Goal: Check status: Check status

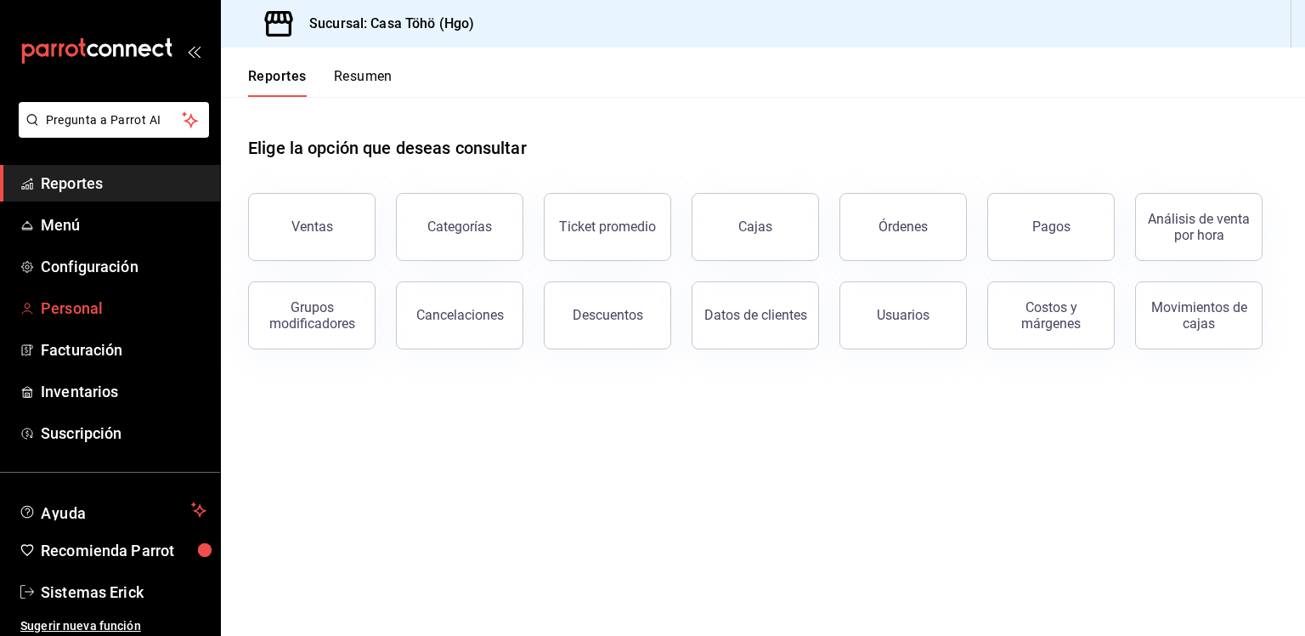
click at [144, 302] on span "Personal" at bounding box center [124, 308] width 166 height 23
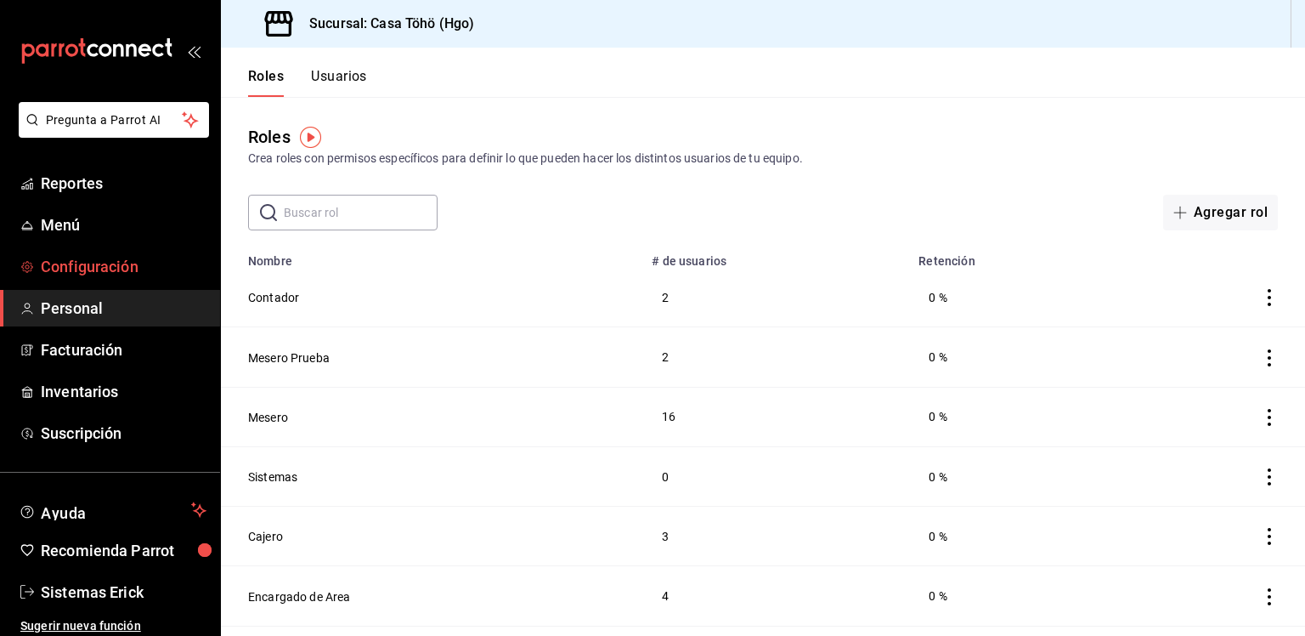
click at [112, 259] on span "Configuración" at bounding box center [124, 266] width 166 height 23
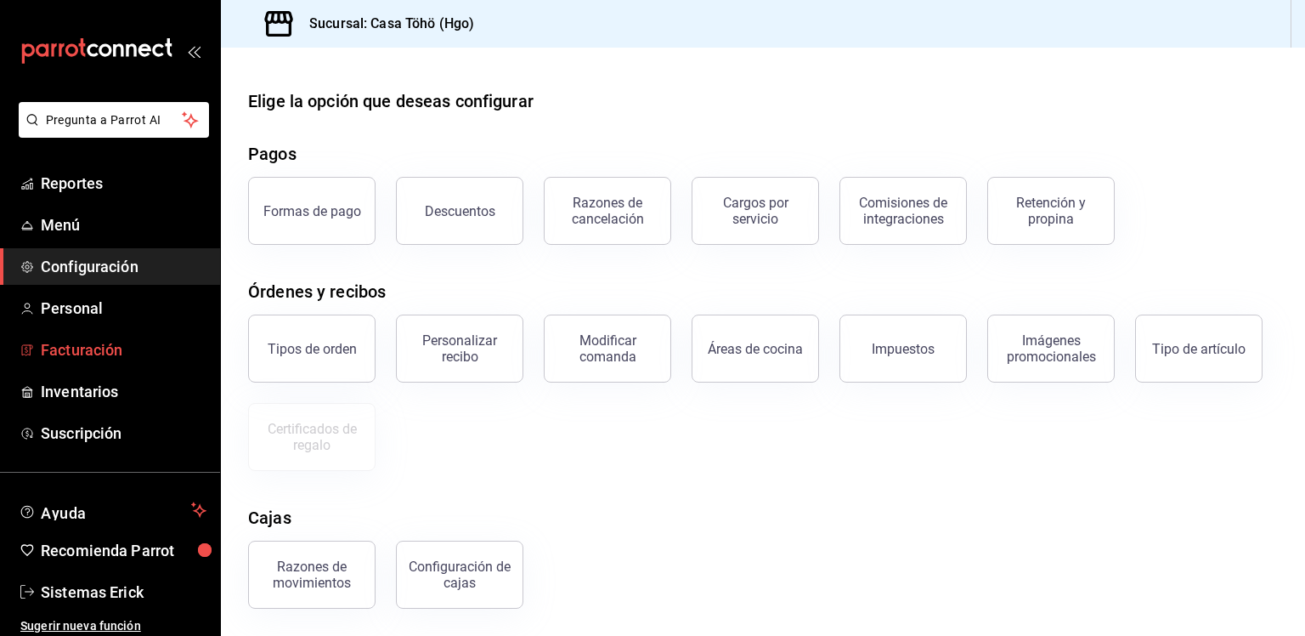
click at [75, 349] on span "Facturación" at bounding box center [124, 349] width 166 height 23
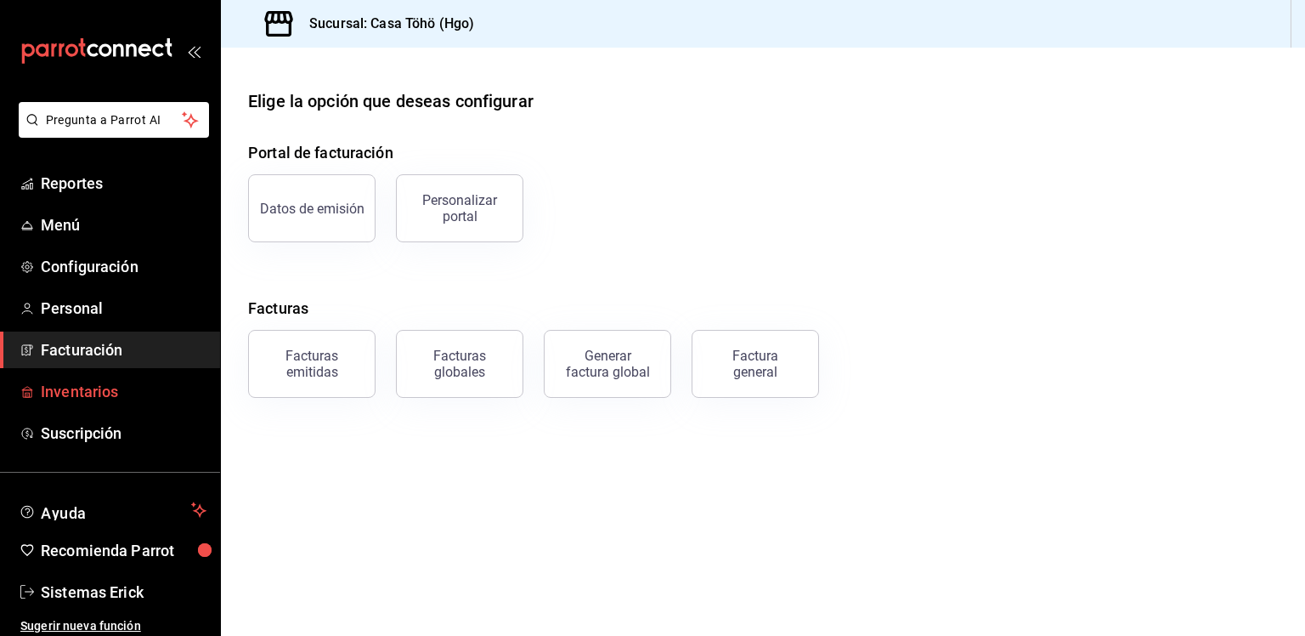
click at [85, 387] on span "Inventarios" at bounding box center [124, 391] width 166 height 23
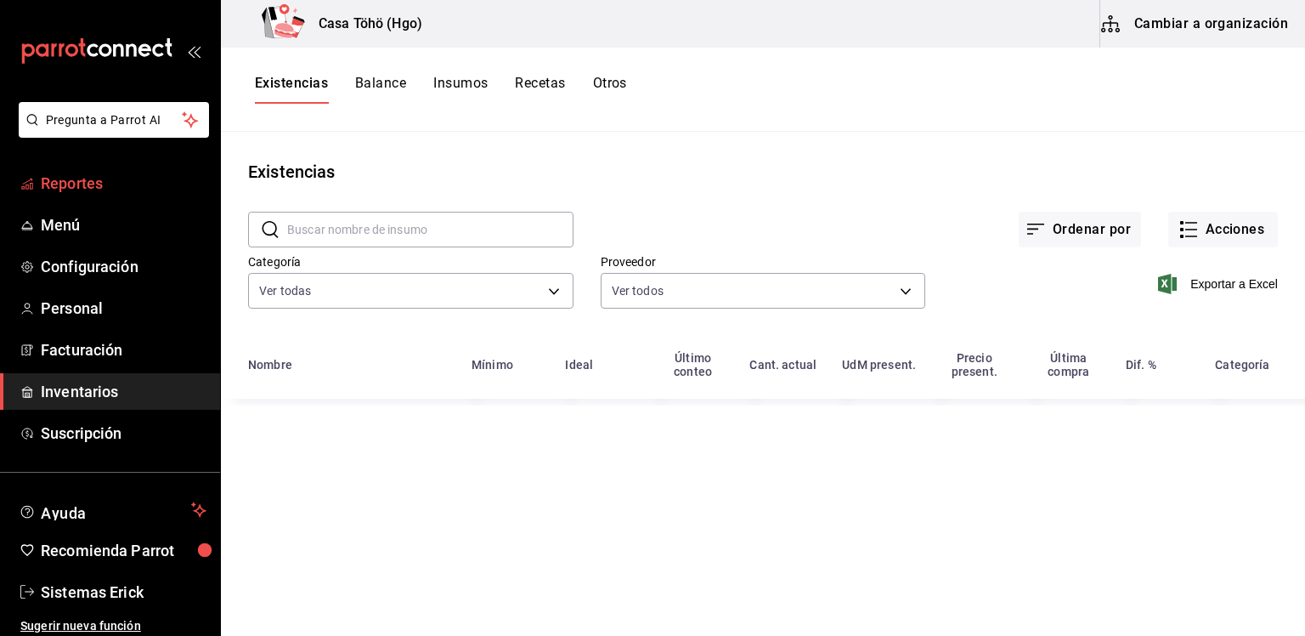
click at [122, 193] on span "Reportes" at bounding box center [124, 183] width 166 height 23
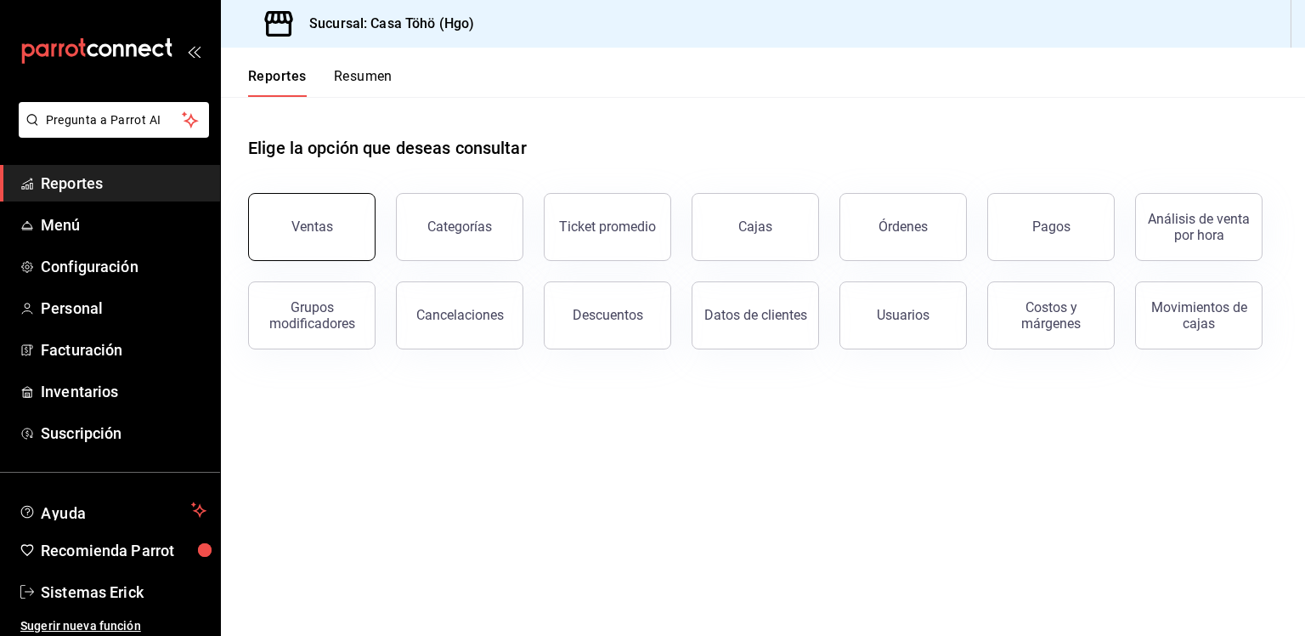
click at [339, 230] on button "Ventas" at bounding box center [311, 227] width 127 height 68
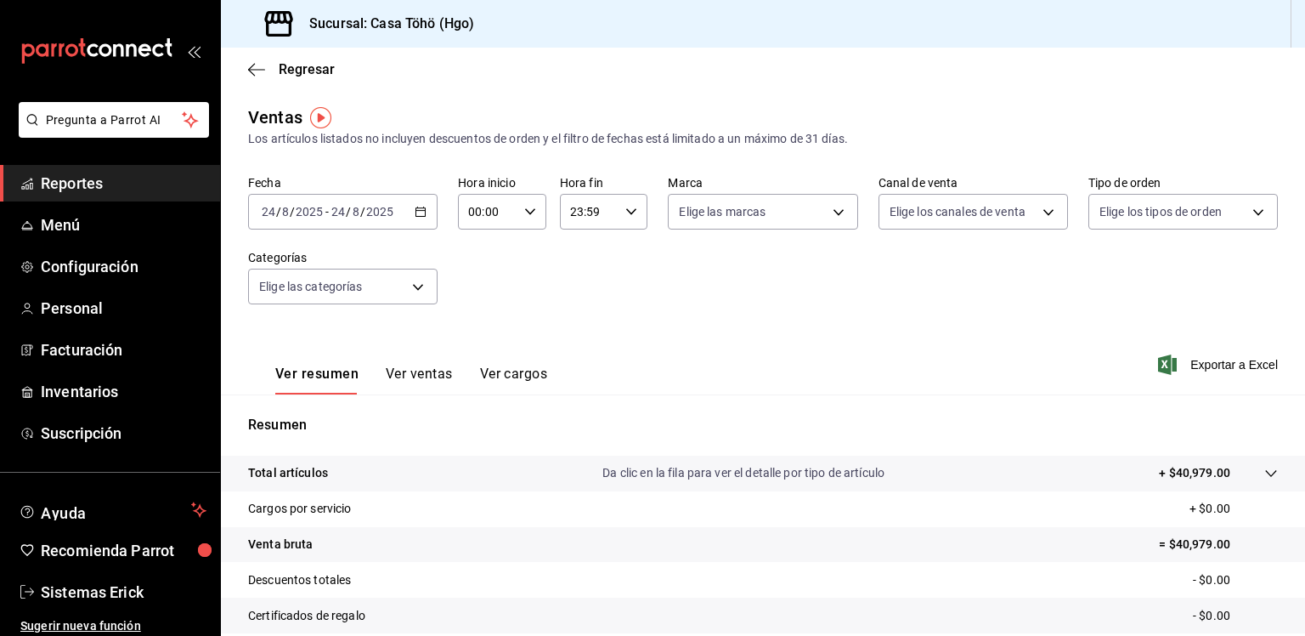
click at [401, 213] on div "[DATE] [DATE] - [DATE] [DATE]" at bounding box center [342, 212] width 189 height 36
click at [512, 310] on div "Fecha [DATE] [DATE] - [DATE] [DATE] Hora inicio 00:00 Hora inicio Hora fin 23:5…" at bounding box center [763, 250] width 1030 height 150
click at [434, 211] on div "[DATE] [DATE] - [DATE] [DATE]" at bounding box center [342, 212] width 189 height 36
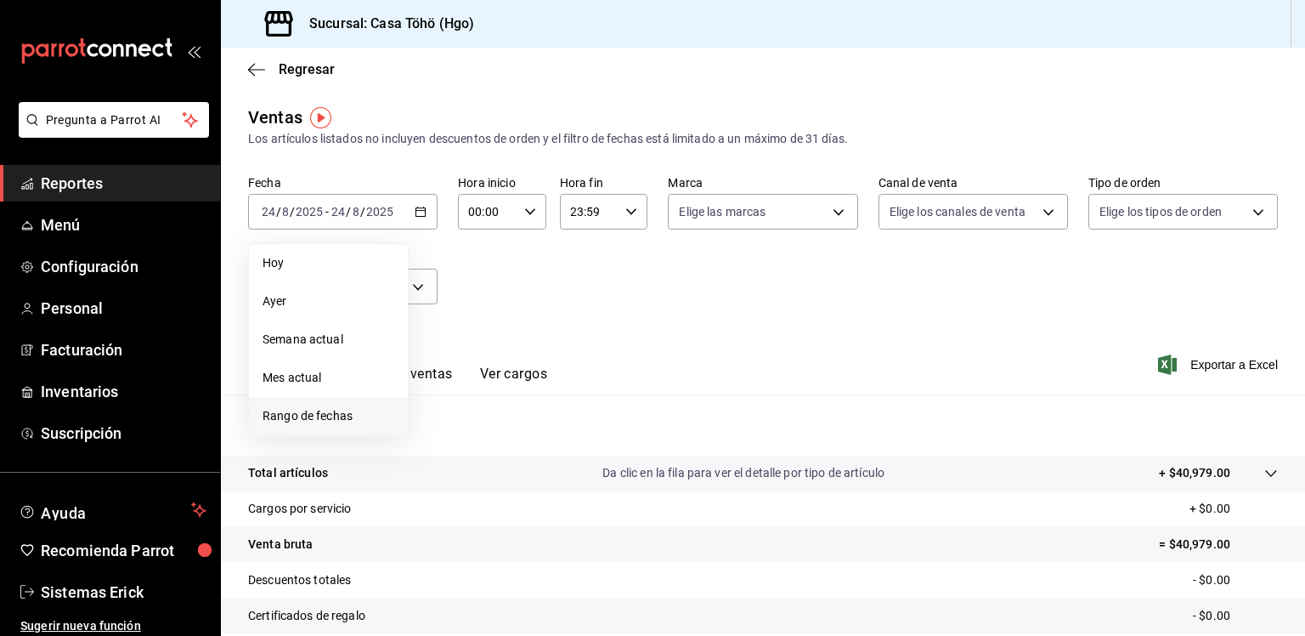
click at [330, 412] on span "Rango de fechas" at bounding box center [329, 416] width 132 height 18
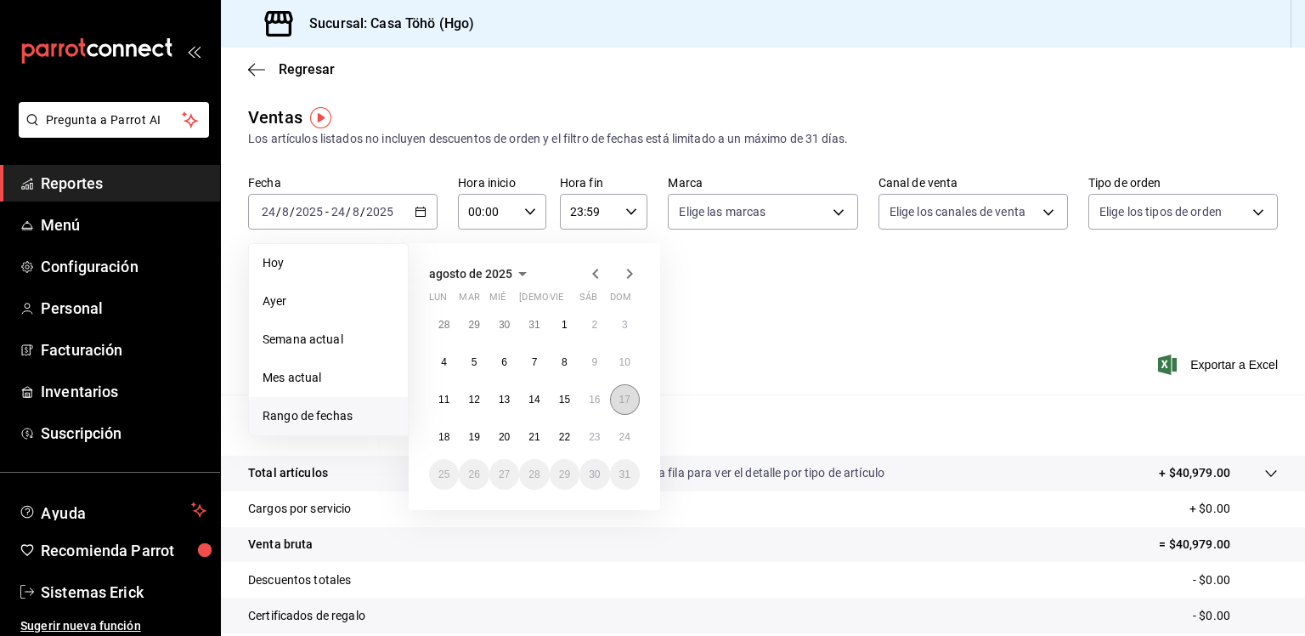
click at [629, 393] on abbr "17" at bounding box center [624, 399] width 11 height 12
